Goal: Complete application form

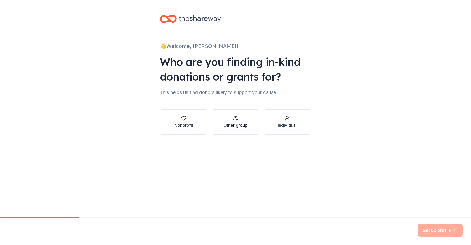
click at [240, 125] on div "Other group" at bounding box center [236, 125] width 24 height 6
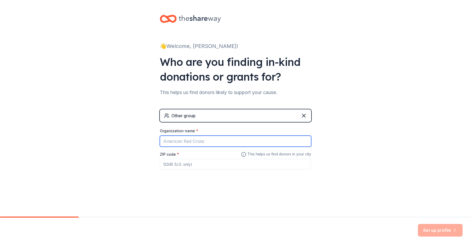
click at [223, 143] on input "Organization name *" at bounding box center [236, 140] width 152 height 11
type input "The Original [DEMOGRAPHIC_DATA] [DEMOGRAPHIC_DATA] Faith Inc."
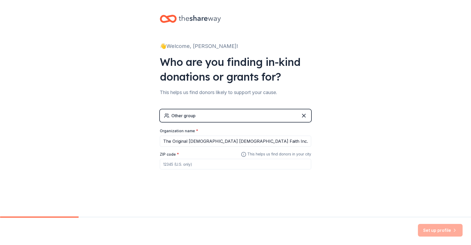
click at [219, 165] on input "ZIP code *" at bounding box center [236, 164] width 152 height 11
type input "43219"
click at [320, 194] on div "👋 Welcome, [PERSON_NAME]! Who are you finding in-kind donations or grants for? …" at bounding box center [235, 102] width 471 height 205
click at [430, 229] on button "Set up profile" at bounding box center [440, 230] width 45 height 13
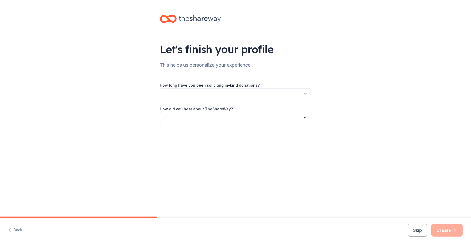
click at [257, 90] on button "button" at bounding box center [236, 93] width 152 height 11
click at [255, 103] on div "This is my first time!" at bounding box center [235, 108] width 149 height 11
click at [250, 118] on button "button" at bounding box center [236, 117] width 152 height 11
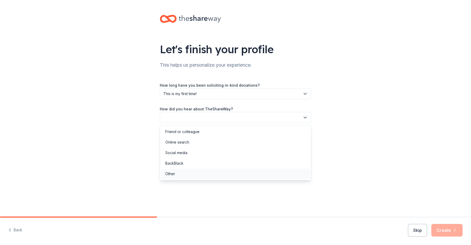
click at [251, 170] on div "Other" at bounding box center [235, 173] width 149 height 11
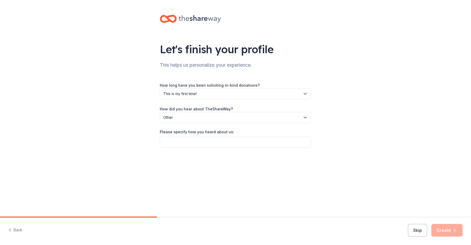
click at [236, 115] on span "Other" at bounding box center [231, 117] width 137 height 6
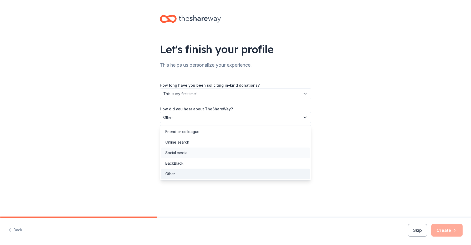
click at [199, 157] on div "Social media" at bounding box center [235, 152] width 149 height 11
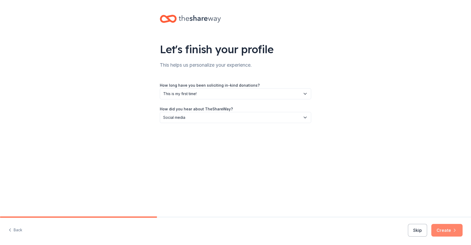
click at [443, 231] on button "Create" at bounding box center [447, 230] width 31 height 13
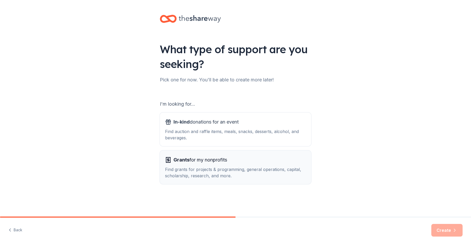
click at [249, 173] on div "Find grants for projects & programming, general operations, capital, scholarshi…" at bounding box center [235, 172] width 141 height 13
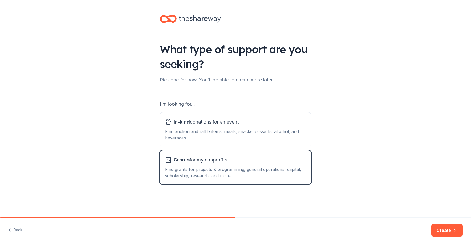
click at [239, 147] on div "I'm looking for... In-kind donations for an event Find auction and raffle items…" at bounding box center [236, 142] width 152 height 84
click at [236, 133] on div "Find auction and raffle items, meals, snacks, desserts, alcohol, and beverages." at bounding box center [235, 134] width 141 height 13
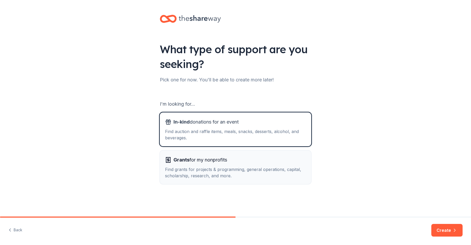
click at [234, 177] on div "Find grants for projects & programming, general operations, capital, scholarshi…" at bounding box center [235, 172] width 141 height 13
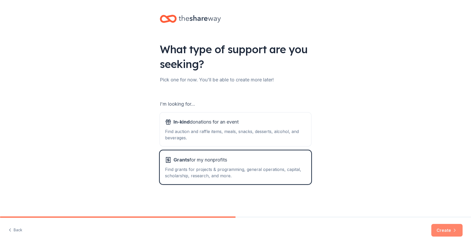
click at [447, 232] on button "Create" at bounding box center [447, 230] width 31 height 13
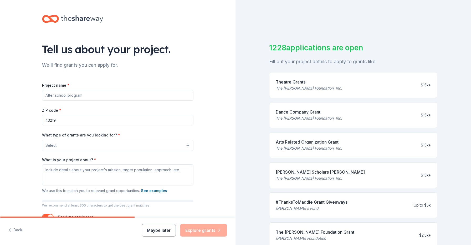
click at [127, 99] on input "Project name *" at bounding box center [118, 95] width 152 height 11
type input "Brotherhood"
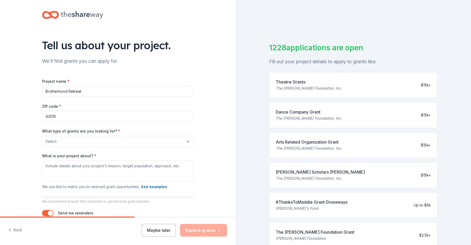
scroll to position [7, 0]
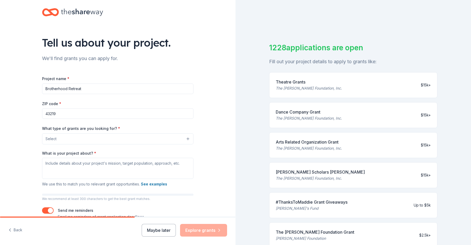
type input "Brotherhood Retreat"
click at [63, 139] on button "Select" at bounding box center [118, 138] width 152 height 11
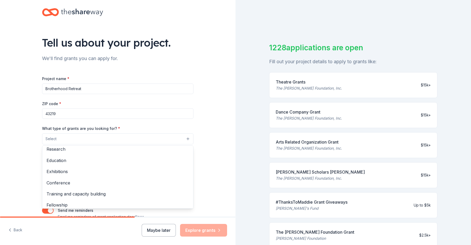
scroll to position [48, 0]
click at [67, 180] on span "Conference" at bounding box center [118, 182] width 143 height 7
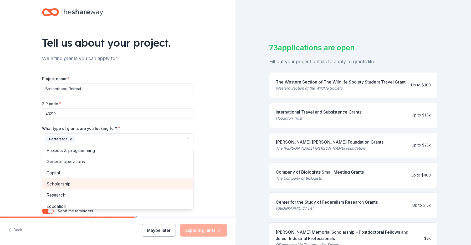
scroll to position [0, 0]
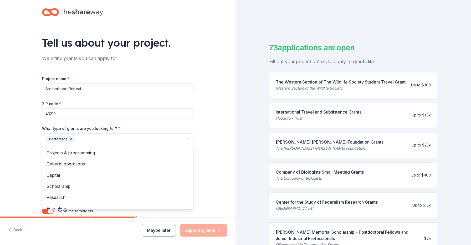
click at [37, 180] on div "Tell us about your project. We'll find grants you can apply for. Project name *…" at bounding box center [118, 119] width 168 height 252
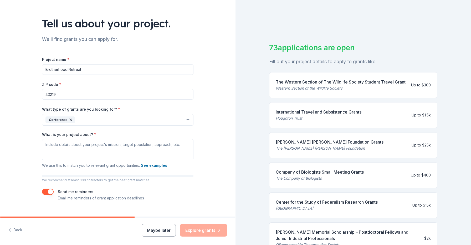
scroll to position [27, 0]
click at [158, 164] on button "See examples" at bounding box center [154, 164] width 26 height 6
